Goal: Task Accomplishment & Management: Use online tool/utility

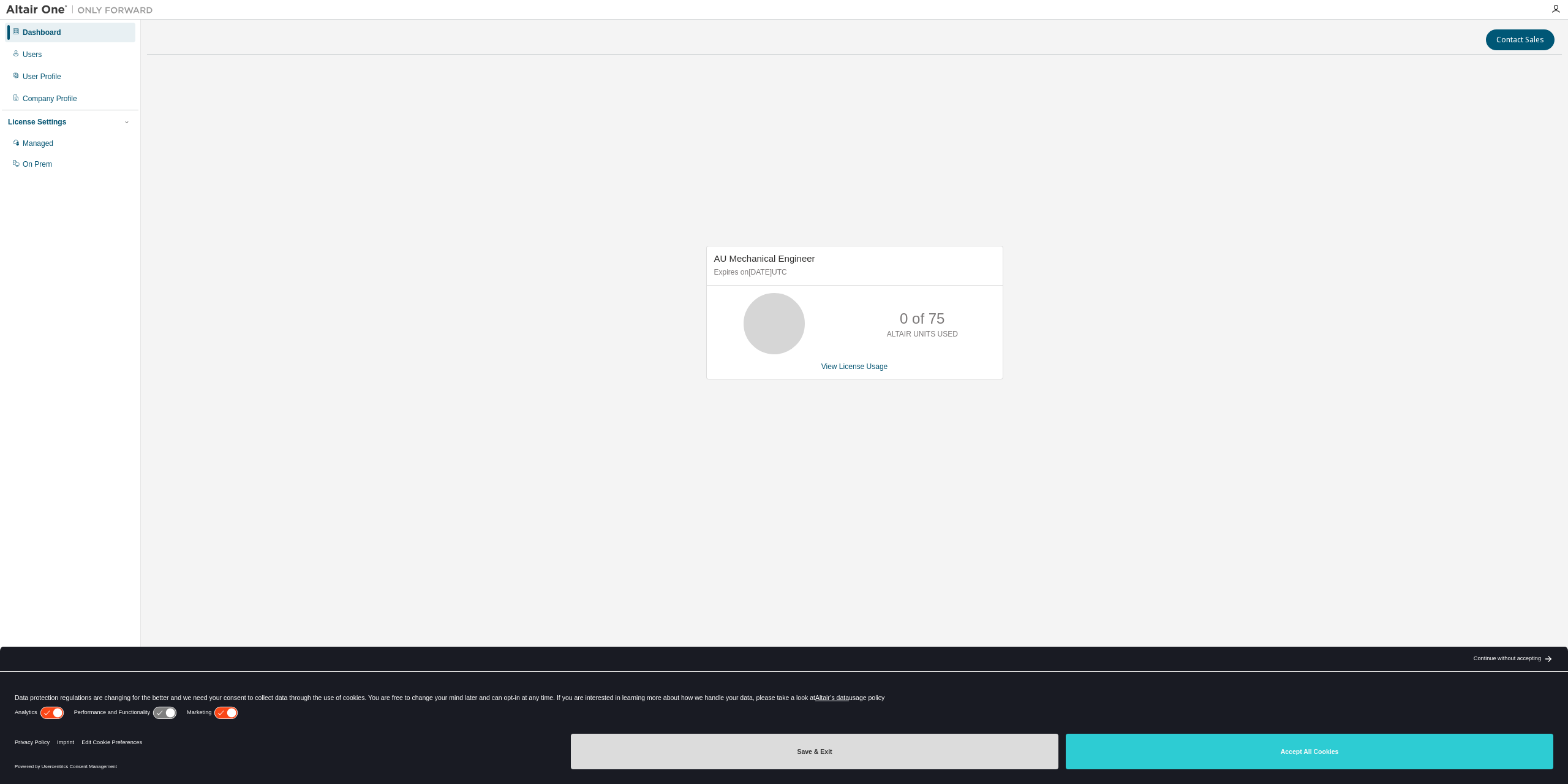
click at [794, 751] on button "Save & Exit" at bounding box center [815, 751] width 488 height 35
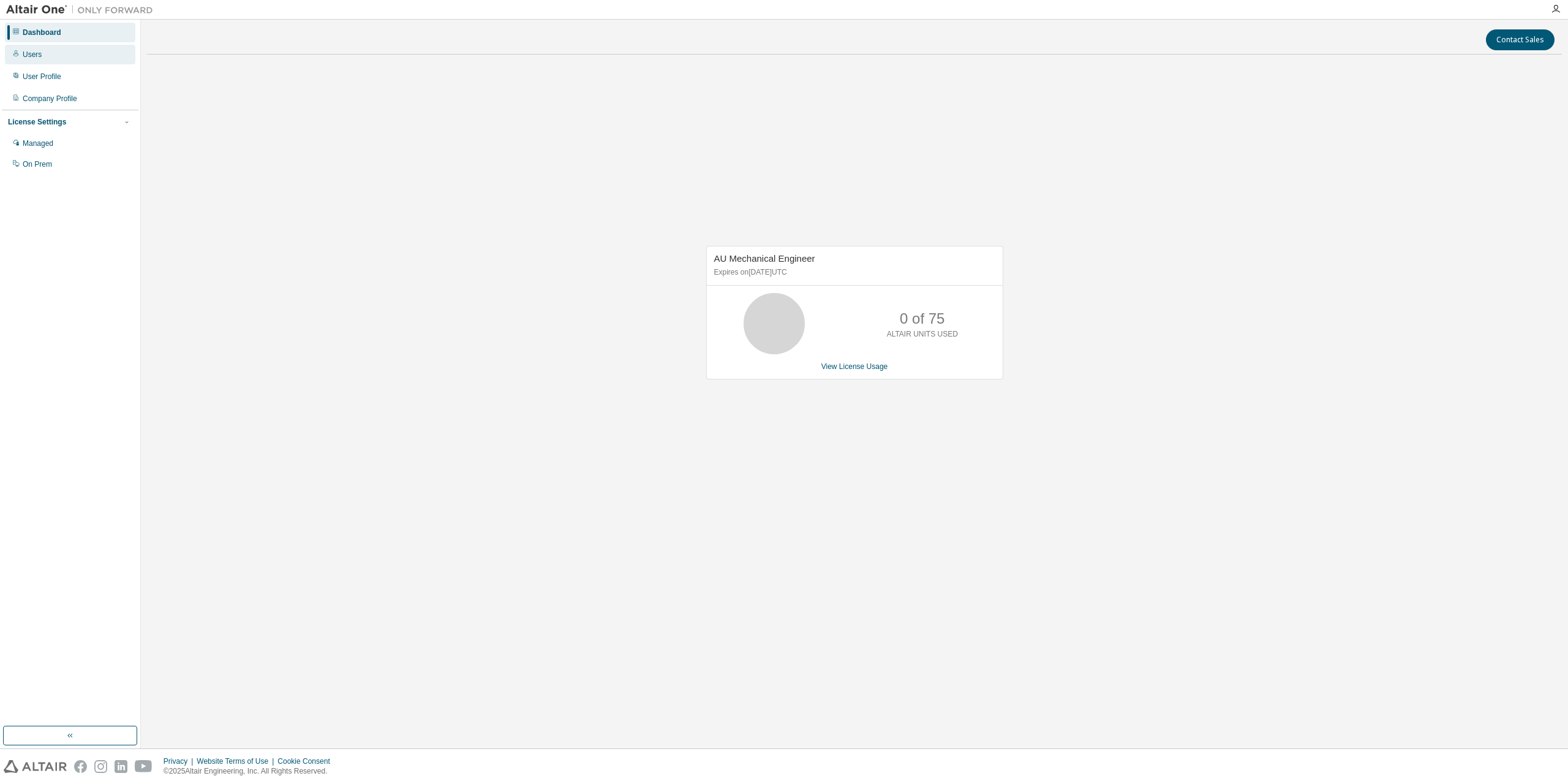
click at [33, 46] on div "Users" at bounding box center [70, 55] width 130 height 20
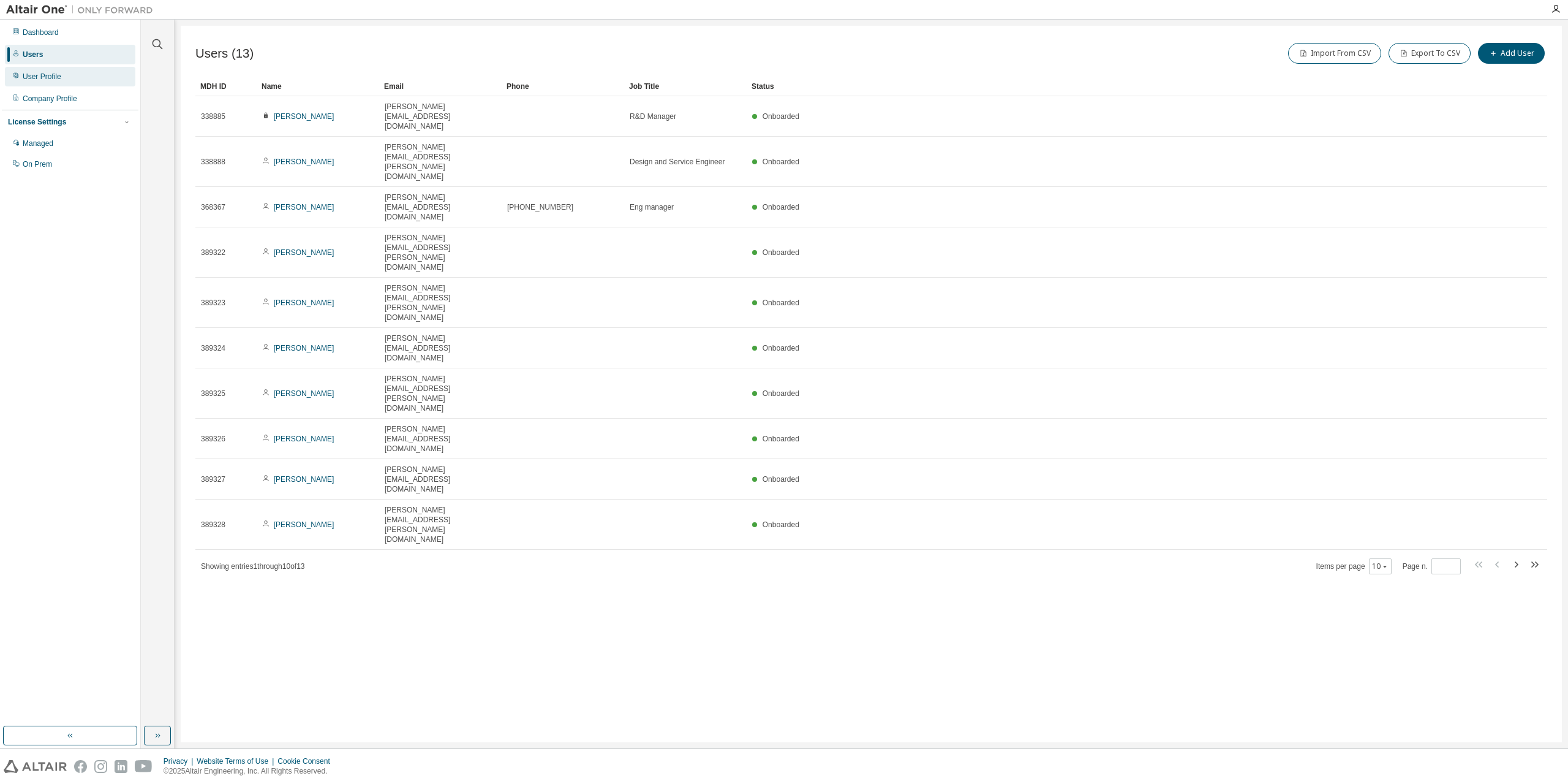
click at [42, 70] on div "User Profile" at bounding box center [70, 76] width 130 height 20
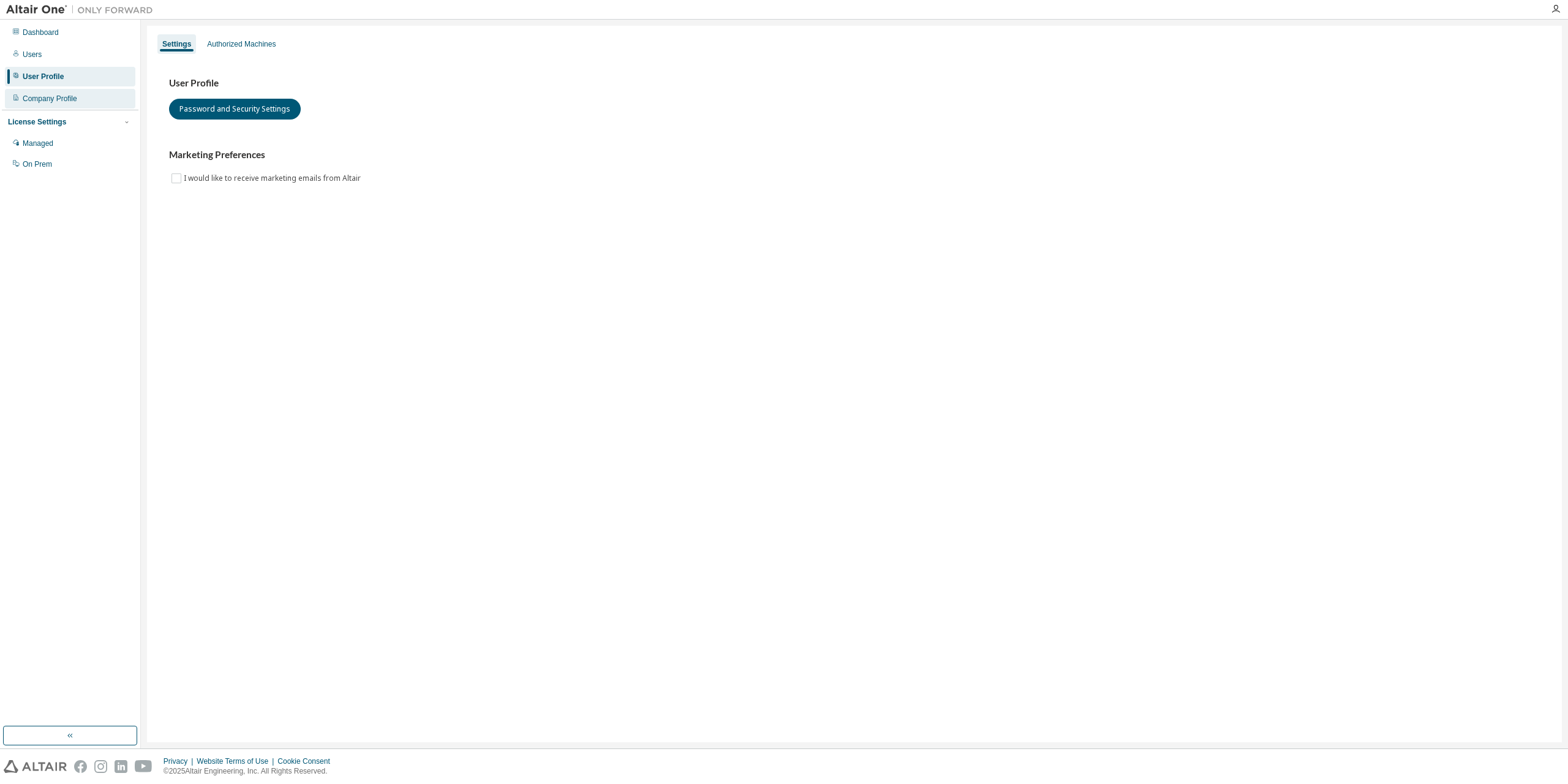
click at [45, 92] on div "Company Profile" at bounding box center [70, 98] width 130 height 20
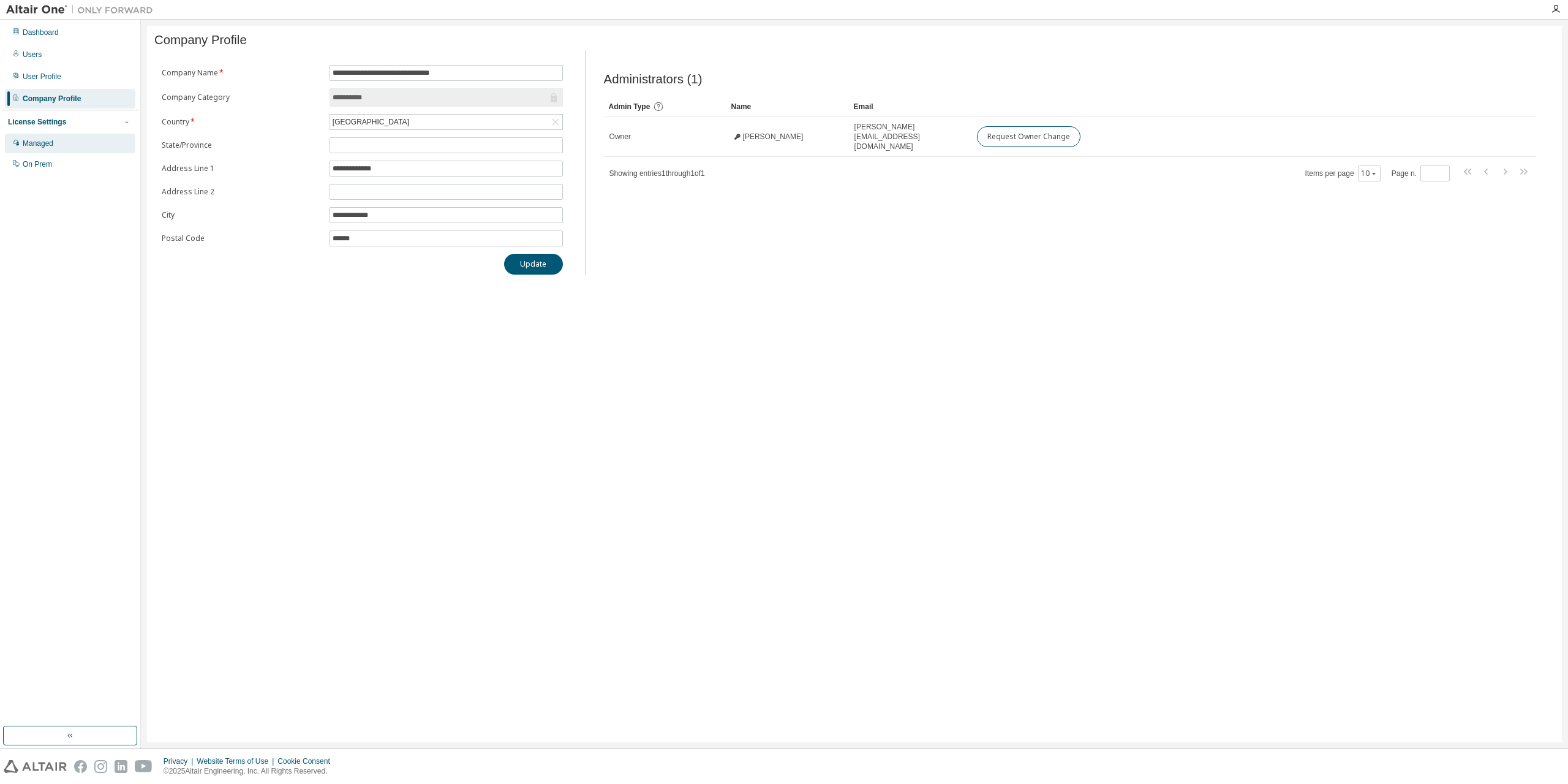
click at [76, 147] on div "Managed" at bounding box center [70, 143] width 130 height 20
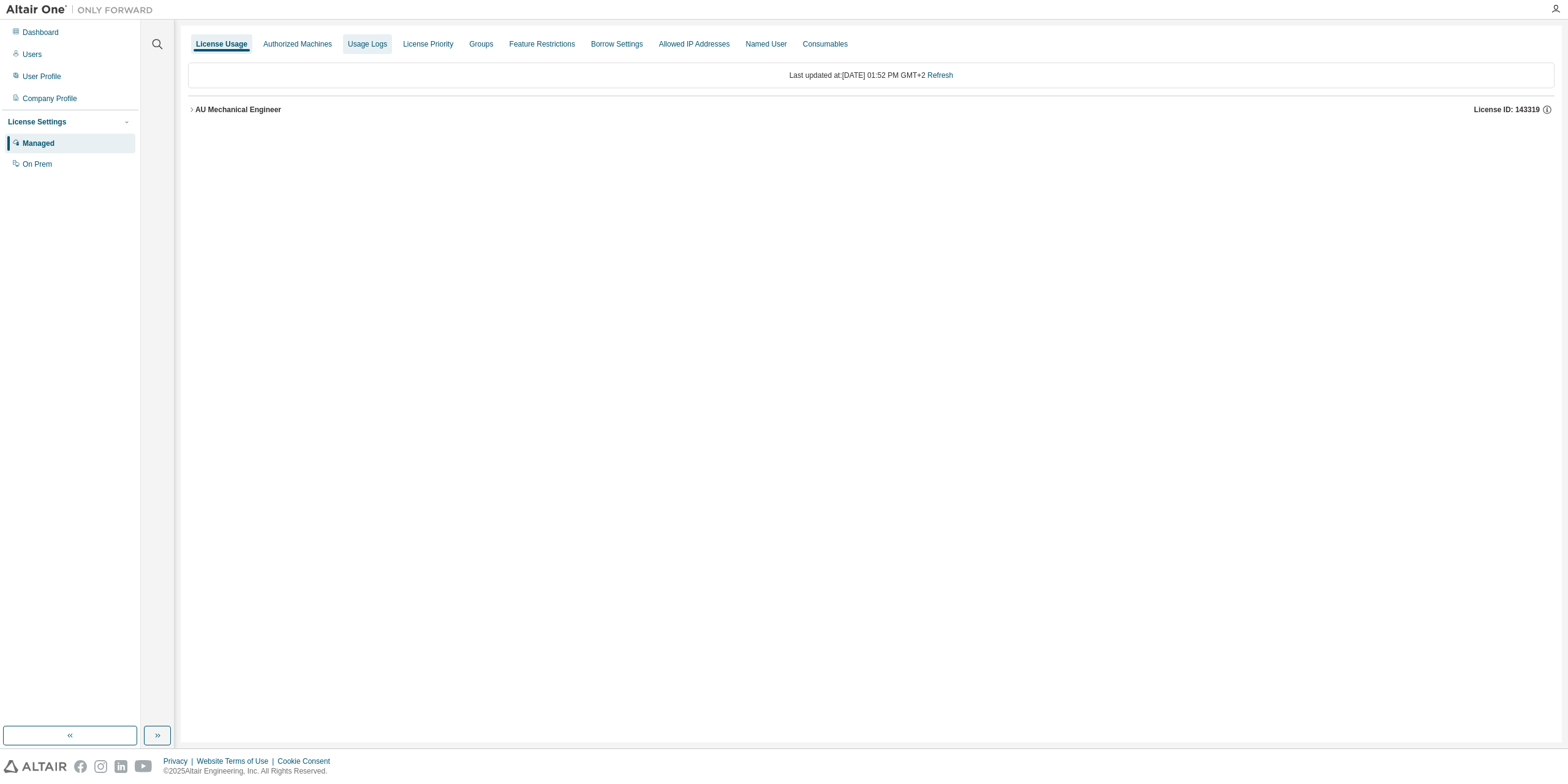
click at [366, 50] on div "Usage Logs" at bounding box center [367, 44] width 49 height 20
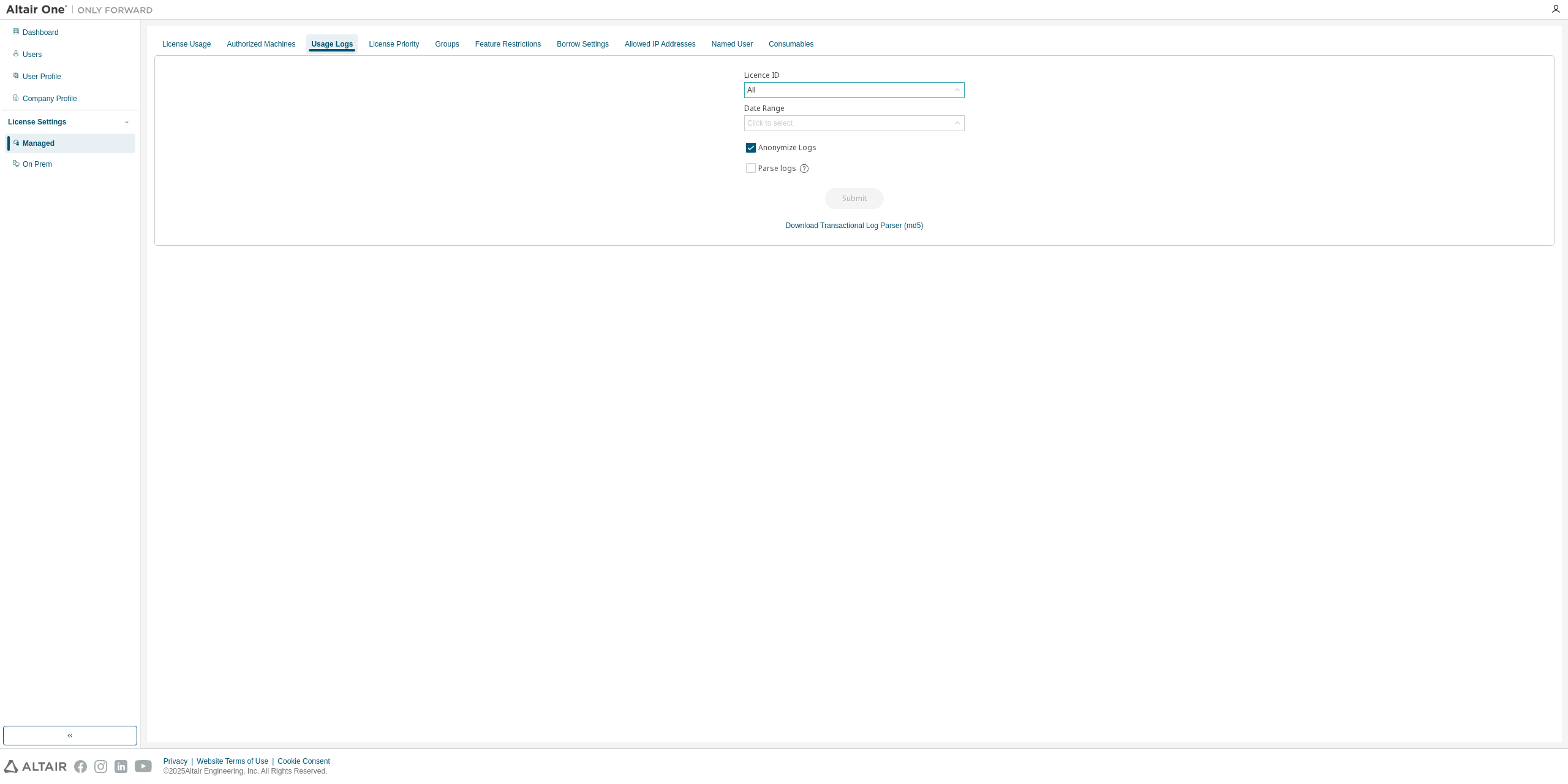
click at [772, 93] on div "All" at bounding box center [855, 90] width 219 height 15
click at [923, 172] on li "128500 - AU Mechanical Engineer (Voided: [DATE])" at bounding box center [854, 179] width 217 height 16
click at [831, 127] on div "Click to select" at bounding box center [855, 123] width 219 height 15
click at [796, 170] on li "Year to date" at bounding box center [854, 173] width 217 height 16
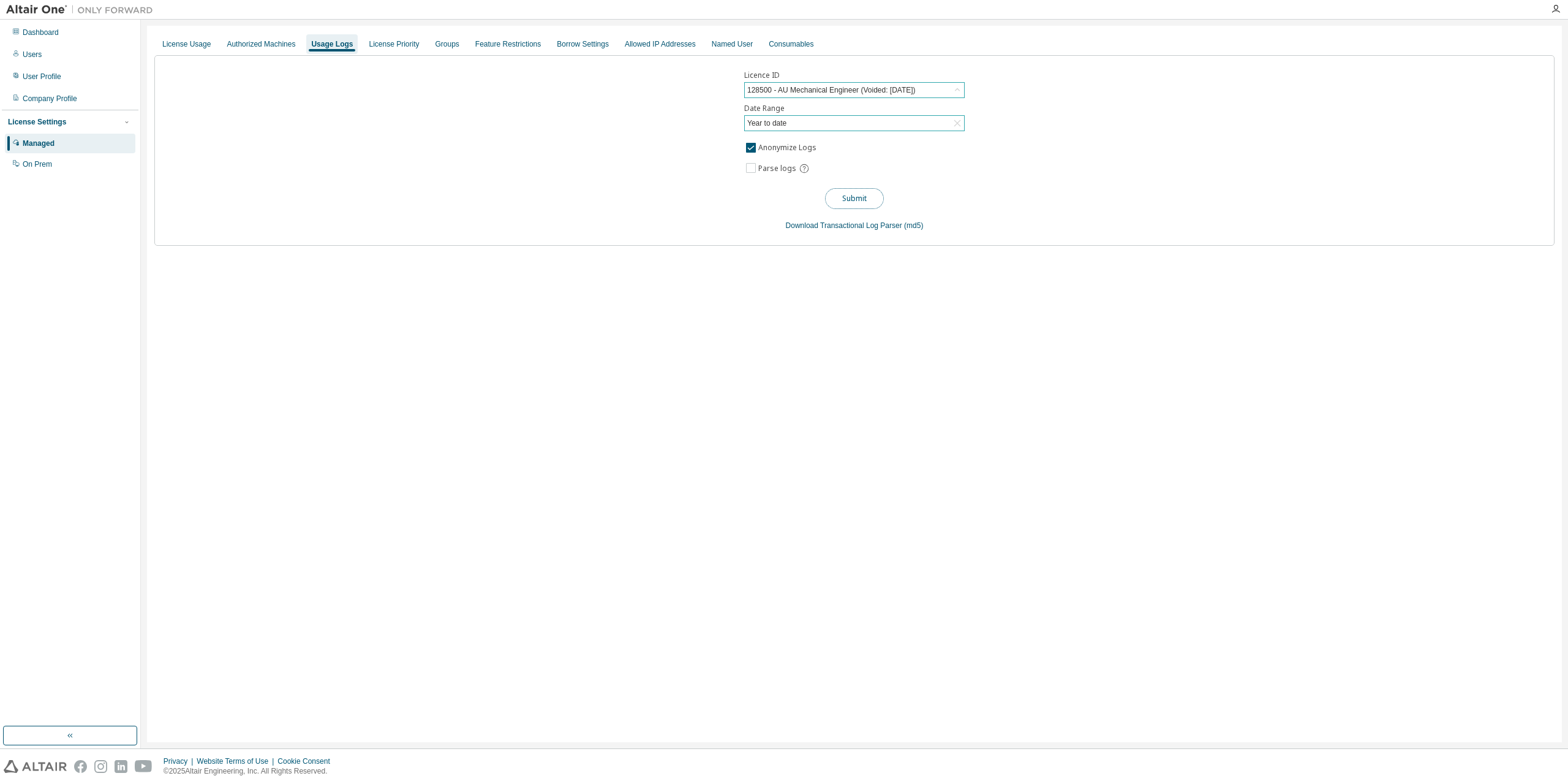
click at [857, 197] on button "Submit" at bounding box center [855, 198] width 59 height 21
